Goal: Navigation & Orientation: Find specific page/section

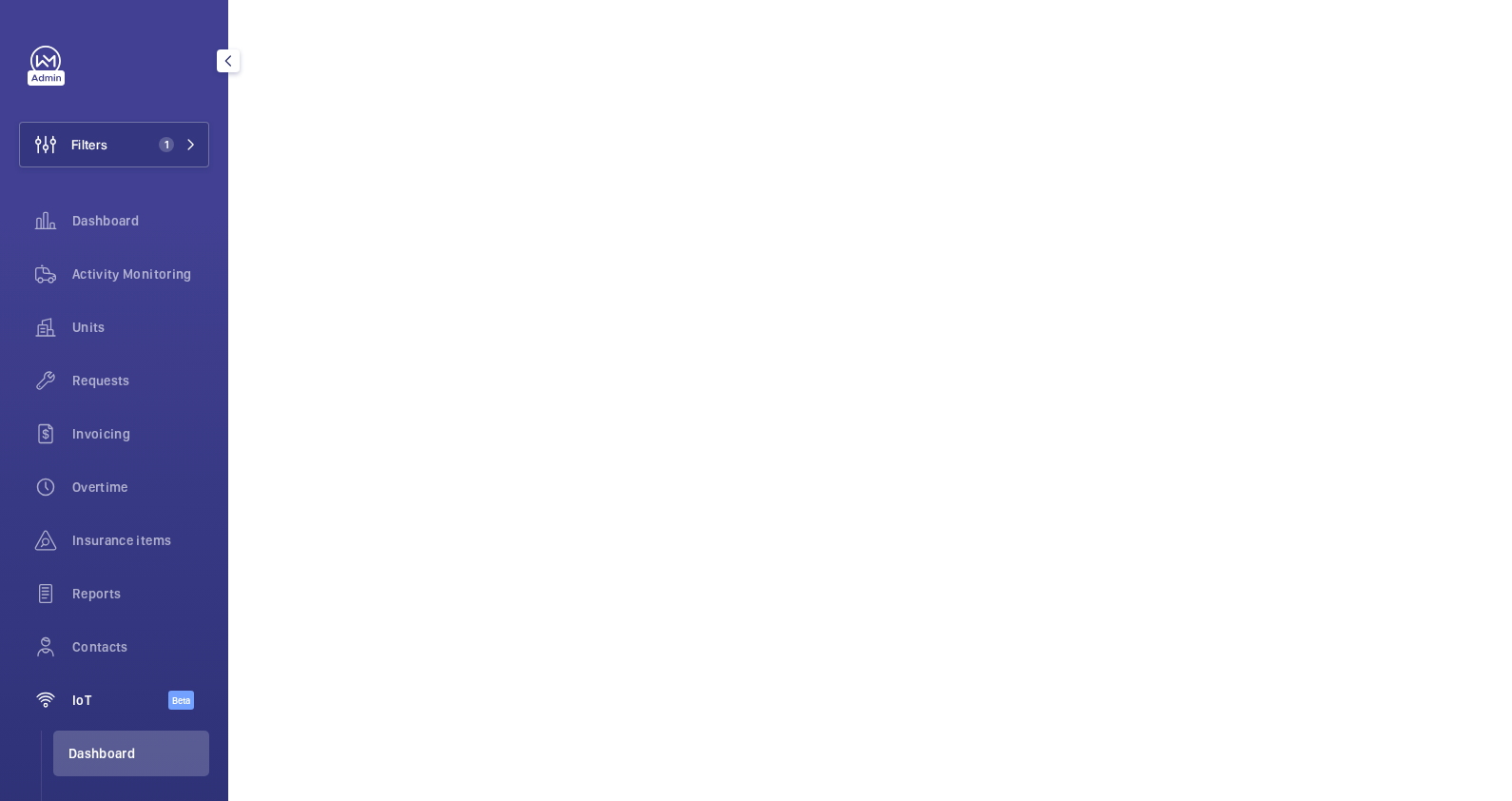
click at [132, 264] on span "Activity Monitoring" at bounding box center [140, 274] width 137 height 19
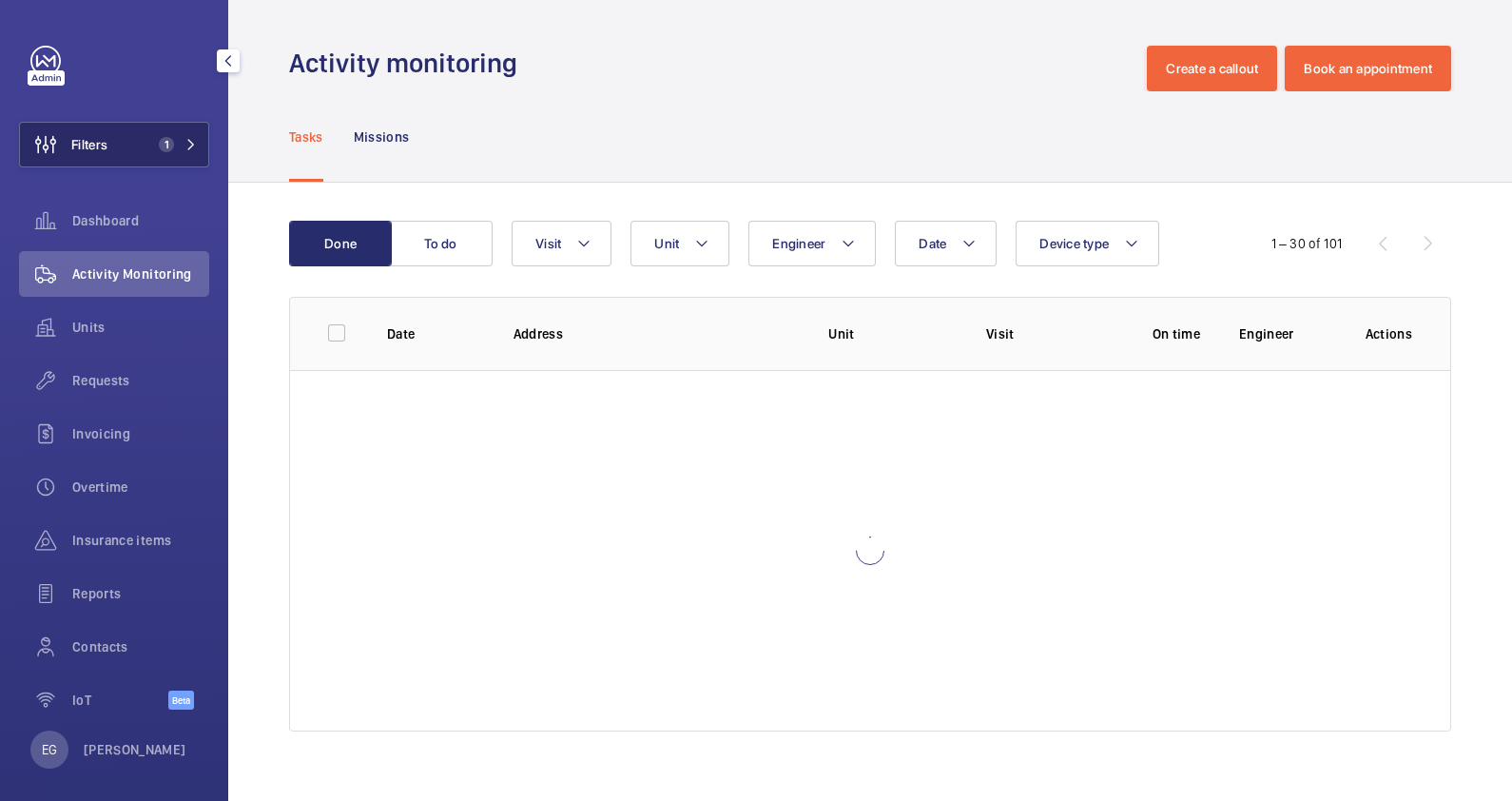
scroll to position [12, 0]
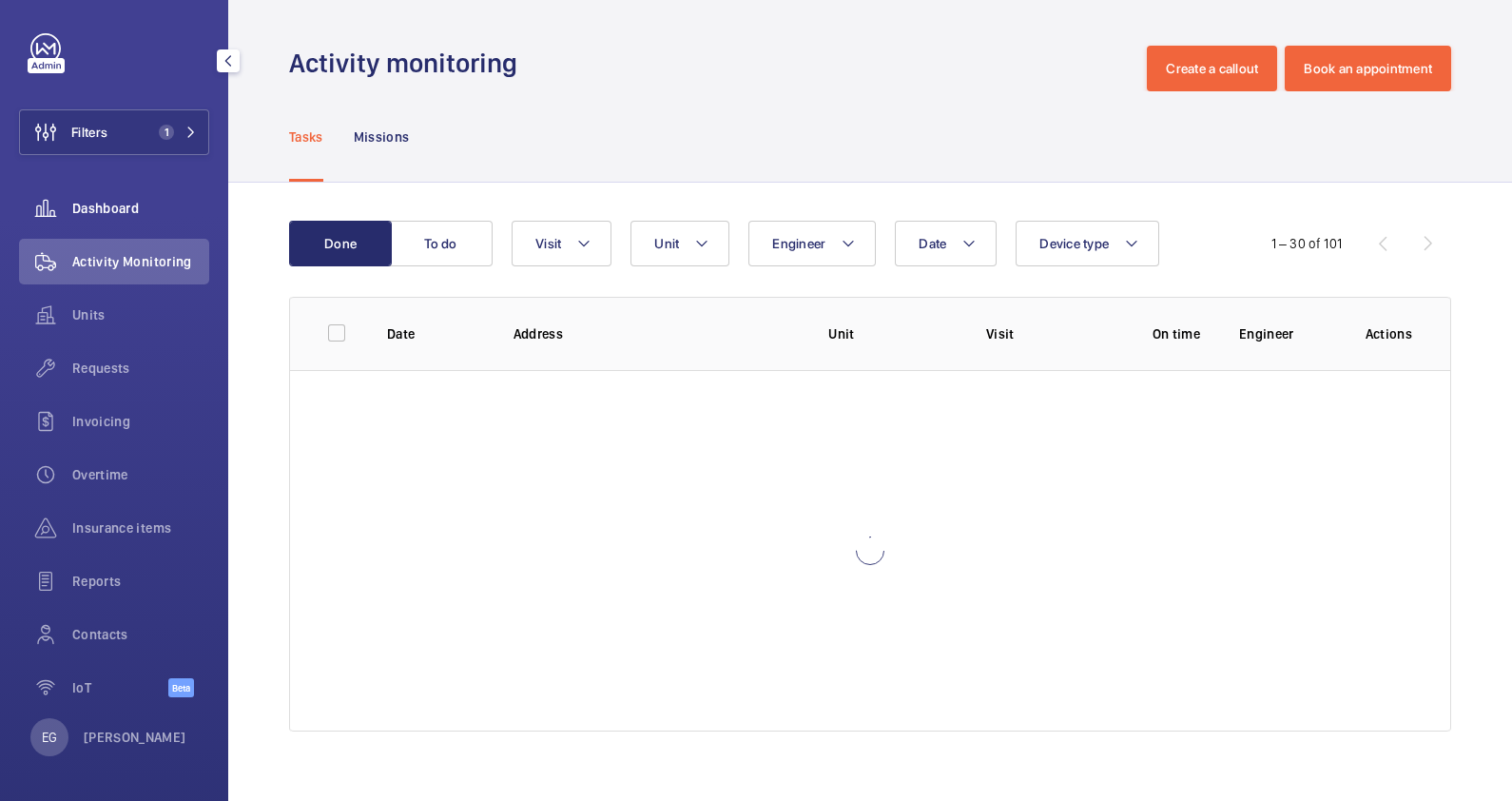
click at [89, 200] on span "Dashboard" at bounding box center [140, 208] width 137 height 19
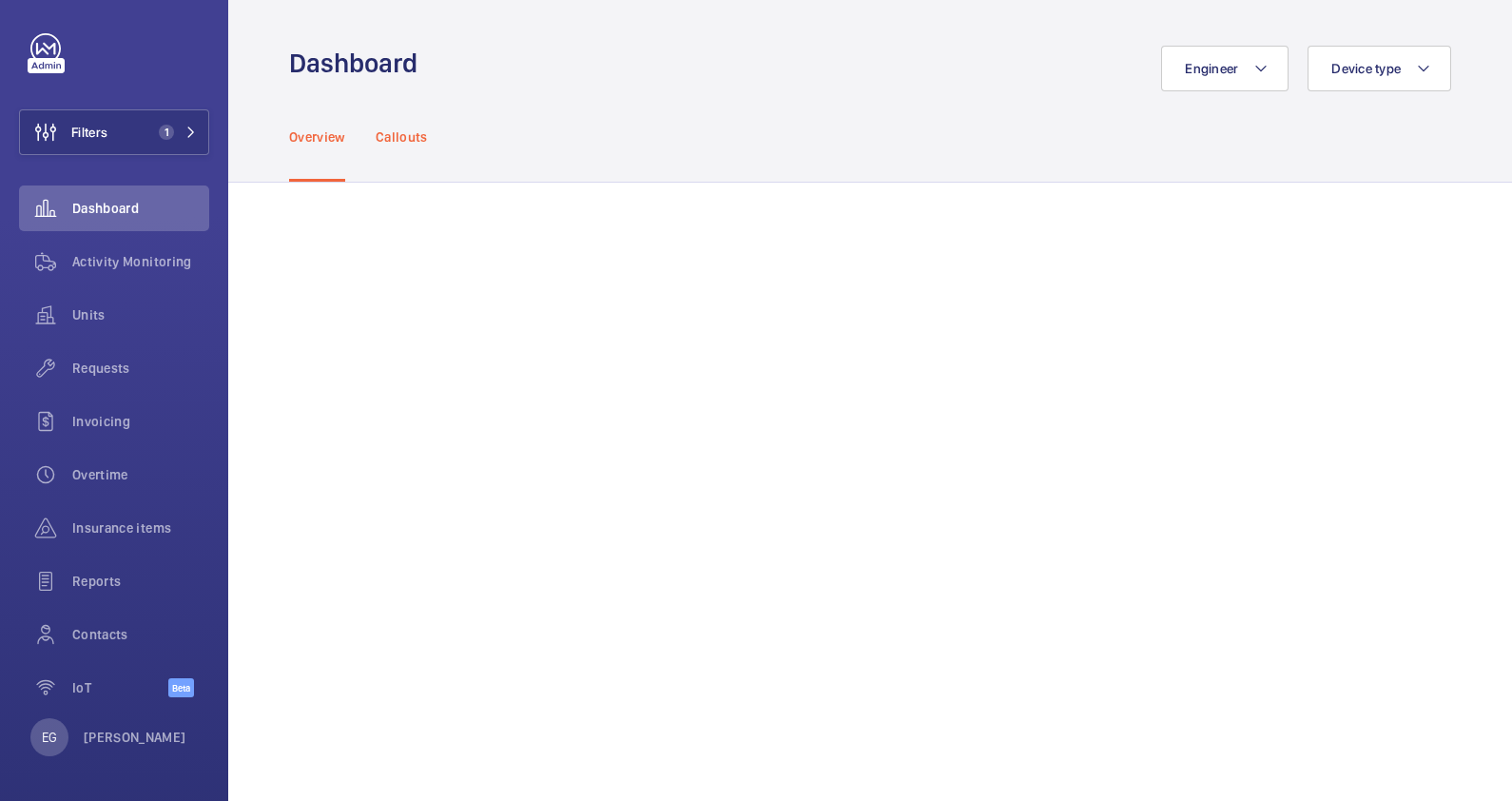
click at [398, 135] on p "Callouts" at bounding box center [401, 137] width 53 height 19
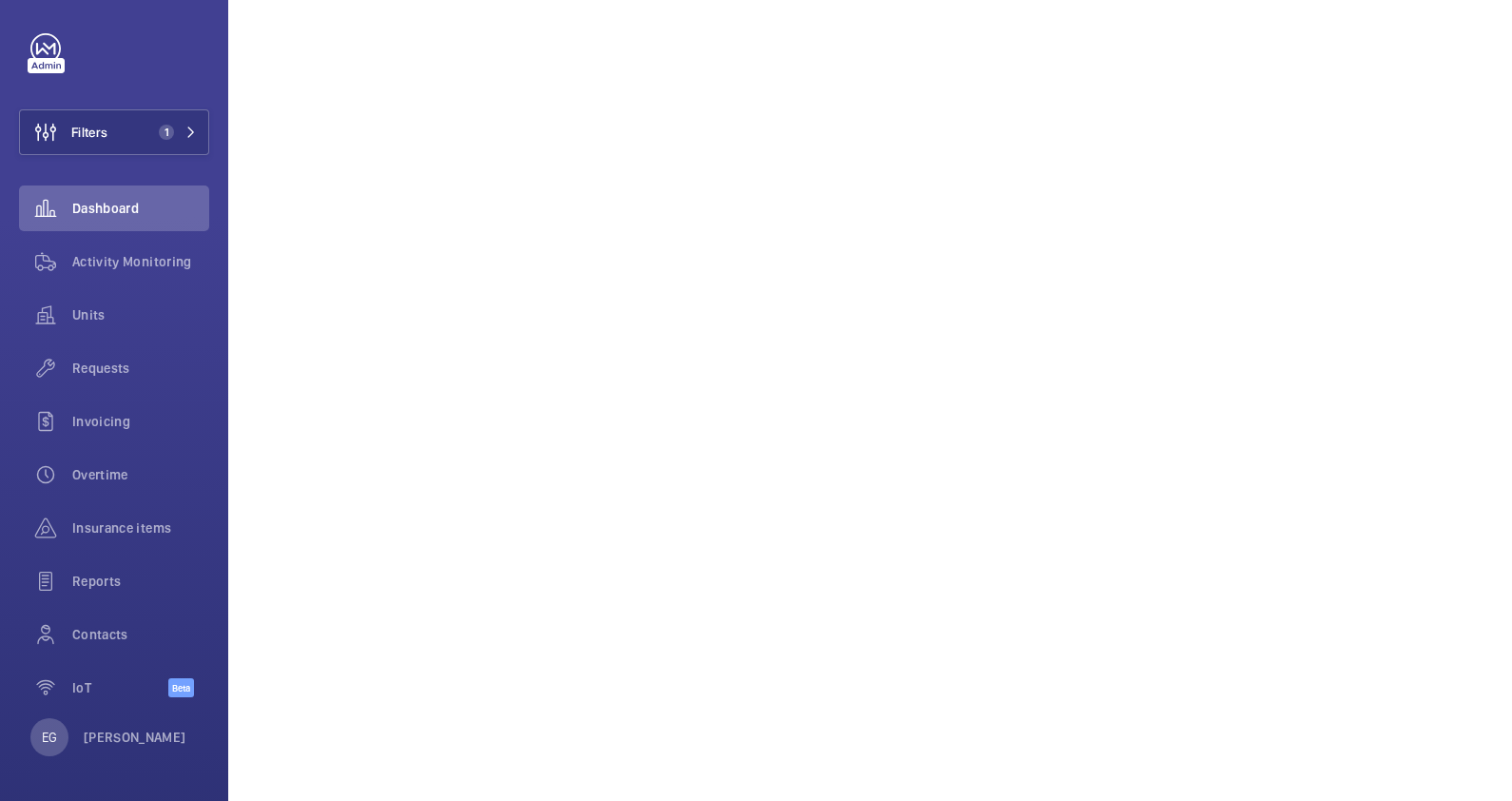
scroll to position [1307, 0]
